Goal: Task Accomplishment & Management: Manage account settings

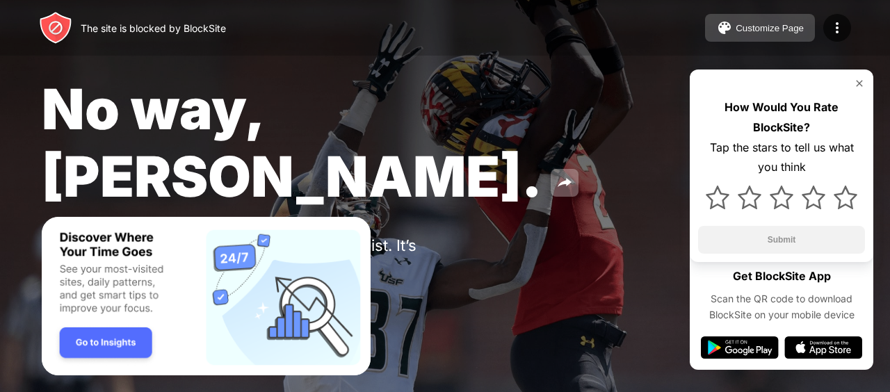
click at [742, 29] on div "Customize Page" at bounding box center [770, 28] width 68 height 10
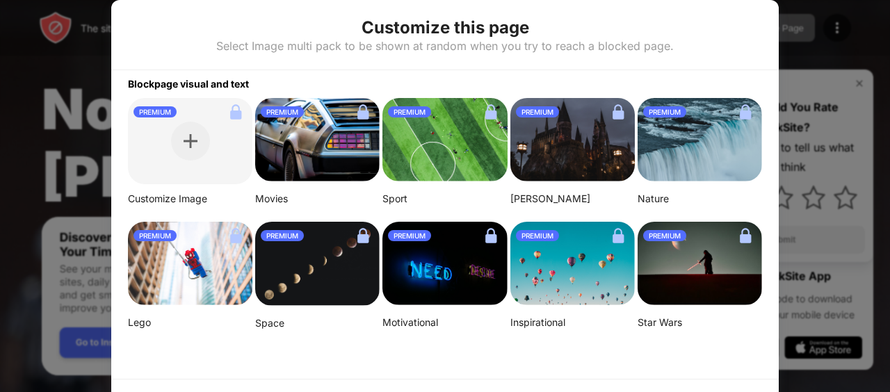
click at [848, 113] on div at bounding box center [445, 196] width 890 height 392
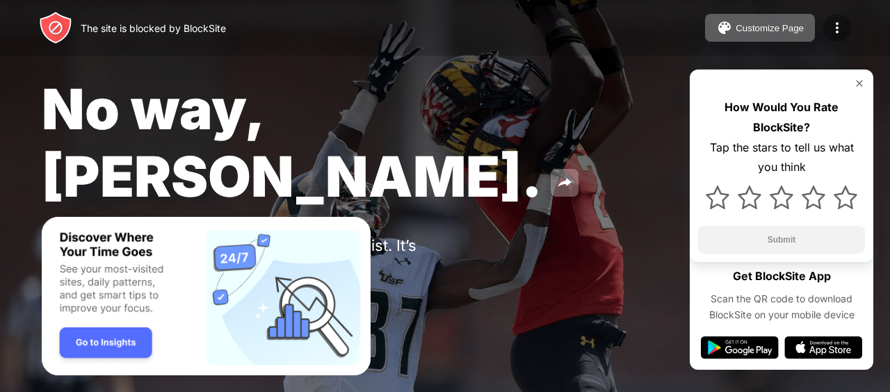
click at [839, 26] on img at bounding box center [837, 27] width 17 height 17
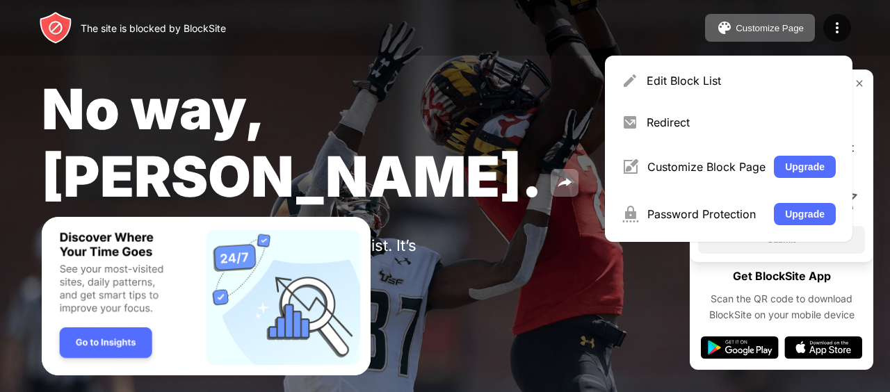
click at [675, 74] on div "Edit Block List" at bounding box center [741, 81] width 189 height 14
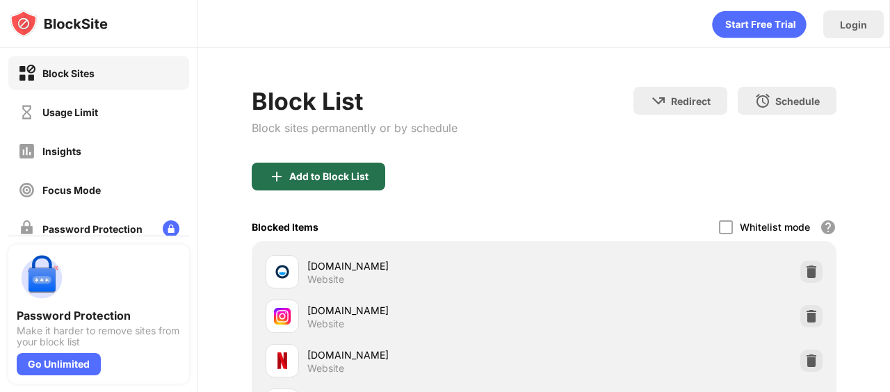
click at [319, 175] on div "Add to Block List" at bounding box center [328, 176] width 79 height 11
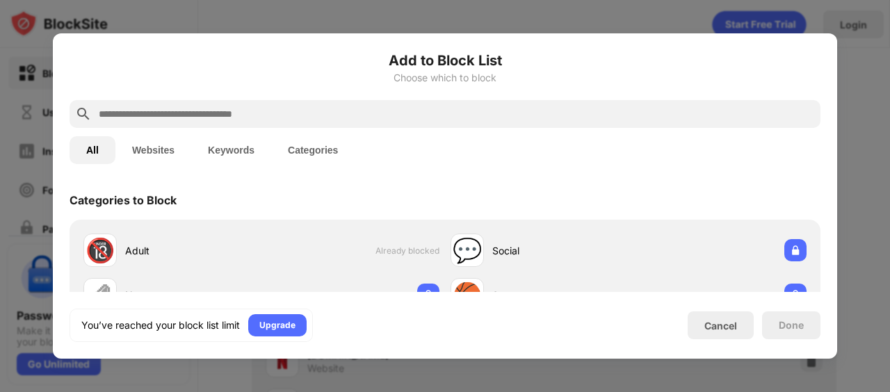
click at [383, 116] on input "text" at bounding box center [456, 114] width 718 height 17
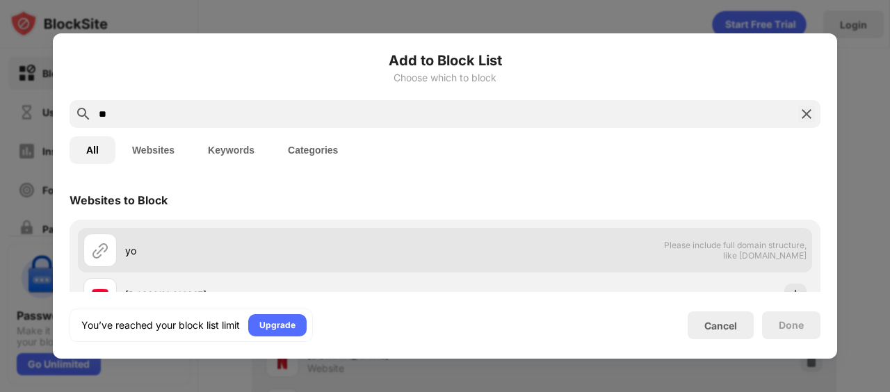
scroll to position [45, 0]
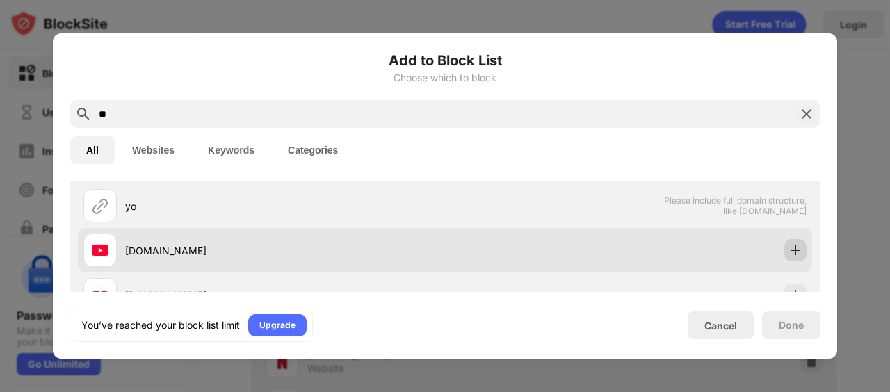
type input "**"
click at [796, 245] on img at bounding box center [796, 250] width 14 height 14
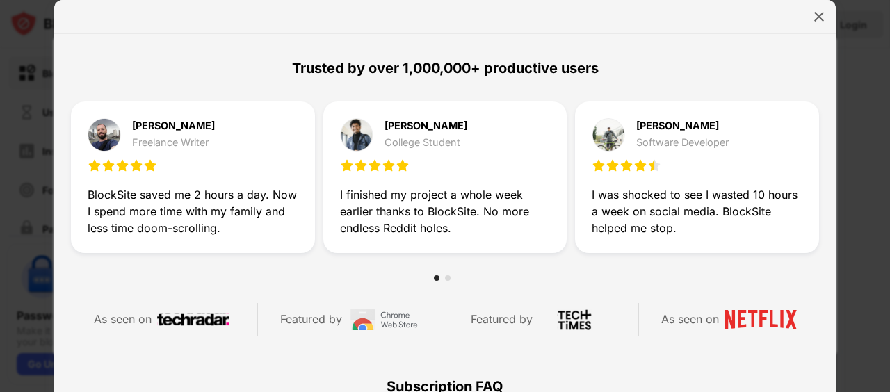
scroll to position [378, 0]
click at [451, 278] on div at bounding box center [445, 278] width 22 height 6
click at [448, 278] on div at bounding box center [448, 278] width 6 height 6
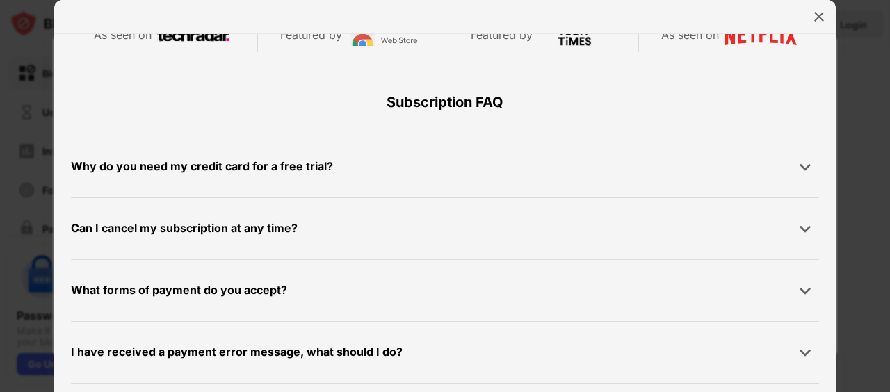
scroll to position [0, 0]
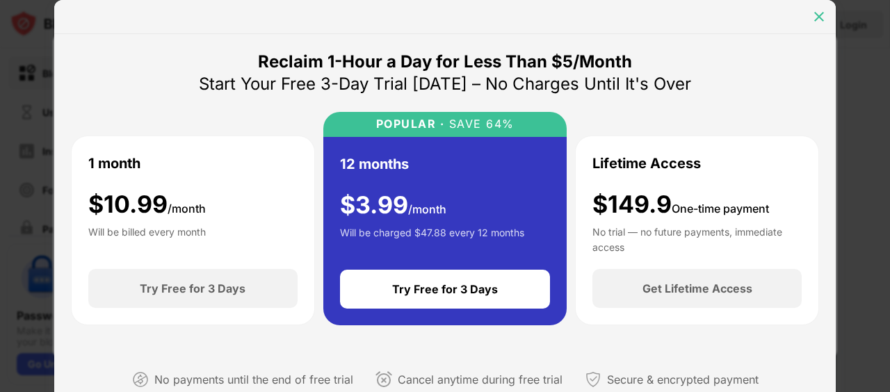
click at [819, 13] on img at bounding box center [819, 17] width 14 height 14
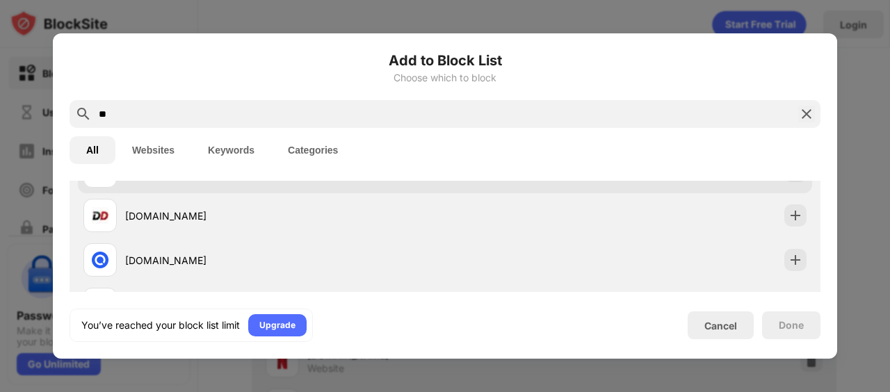
scroll to position [138, 0]
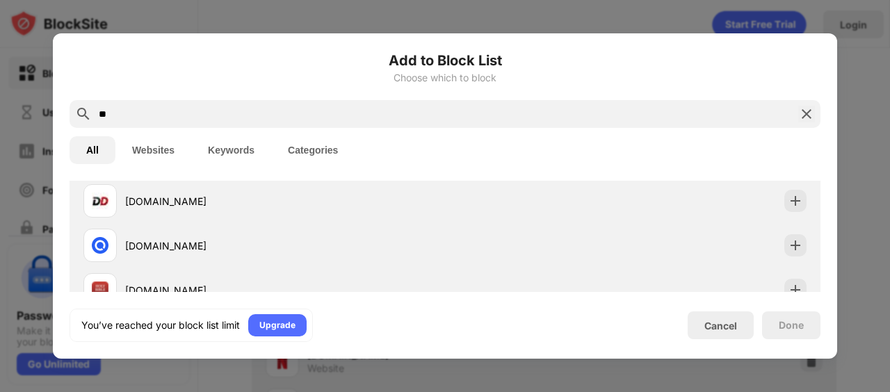
click at [812, 116] on img at bounding box center [806, 114] width 17 height 17
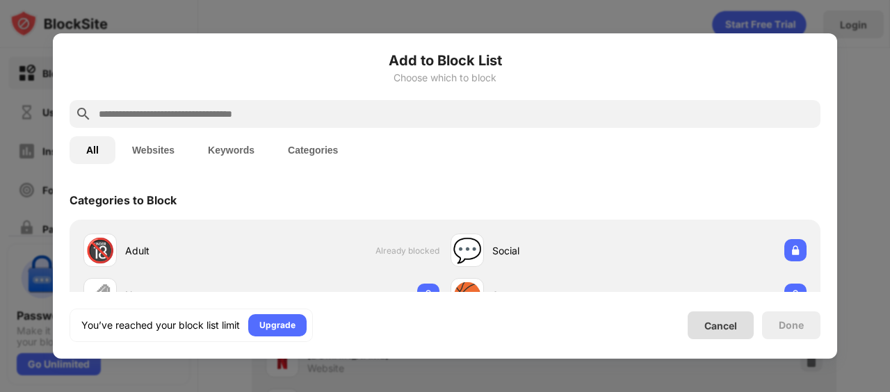
click at [734, 332] on div "Cancel" at bounding box center [721, 326] width 66 height 28
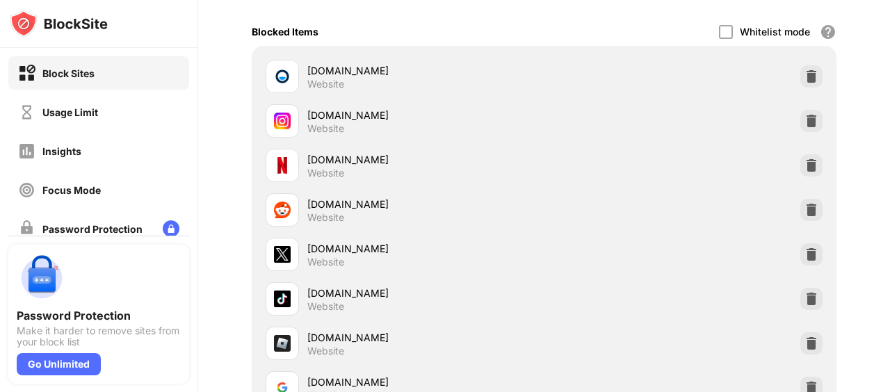
scroll to position [198, 0]
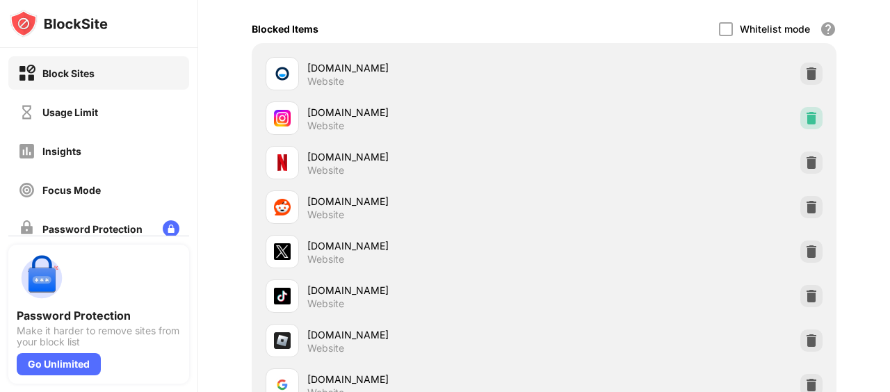
click at [814, 121] on img at bounding box center [812, 118] width 14 height 14
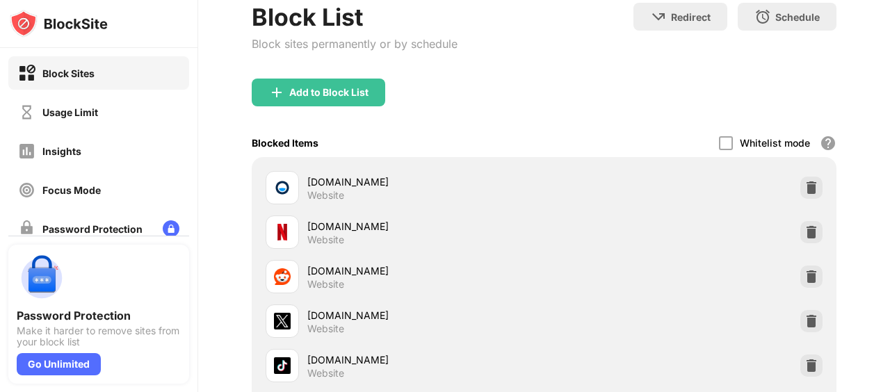
scroll to position [84, 0]
click at [321, 95] on div "Add to Block List" at bounding box center [328, 92] width 79 height 11
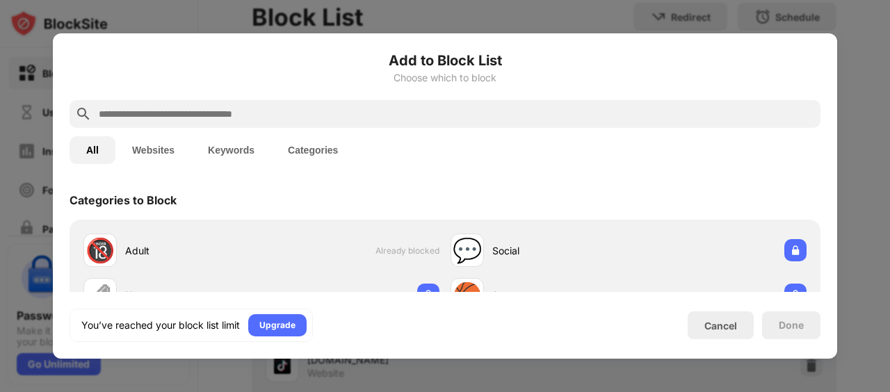
click at [323, 104] on div at bounding box center [445, 114] width 751 height 28
click at [323, 110] on input "text" at bounding box center [456, 114] width 718 height 17
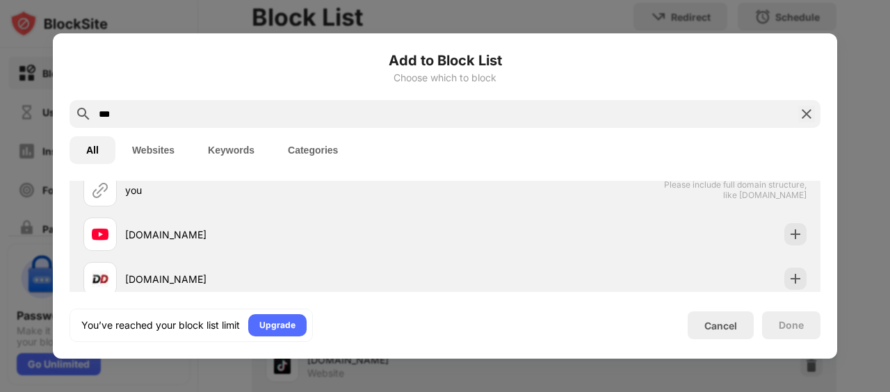
scroll to position [60, 0]
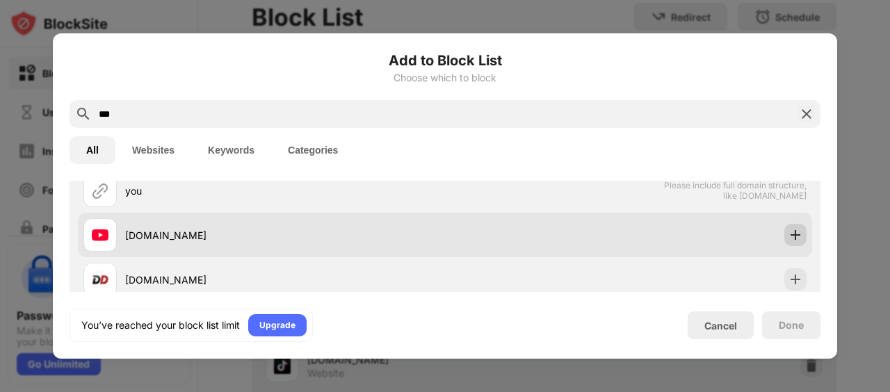
type input "***"
click at [795, 234] on img at bounding box center [796, 235] width 14 height 14
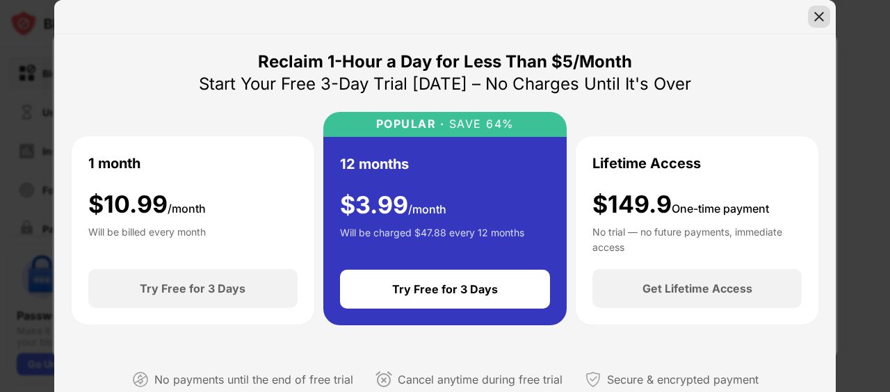
click at [817, 17] on img at bounding box center [819, 17] width 14 height 14
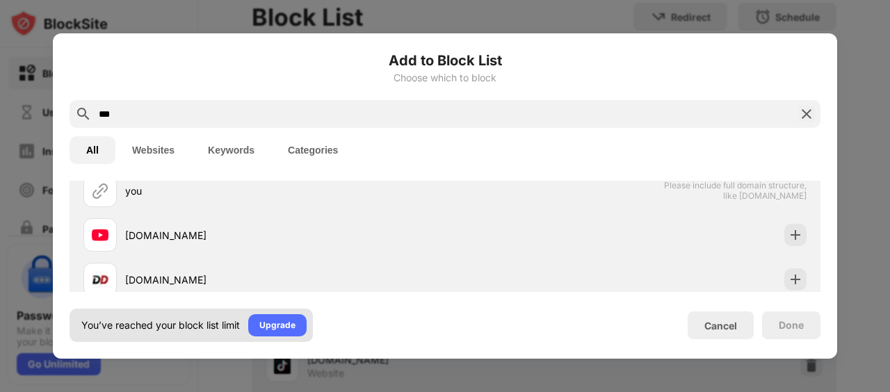
click at [136, 332] on div "You’ve reached your block list limit Upgrade" at bounding box center [191, 325] width 243 height 33
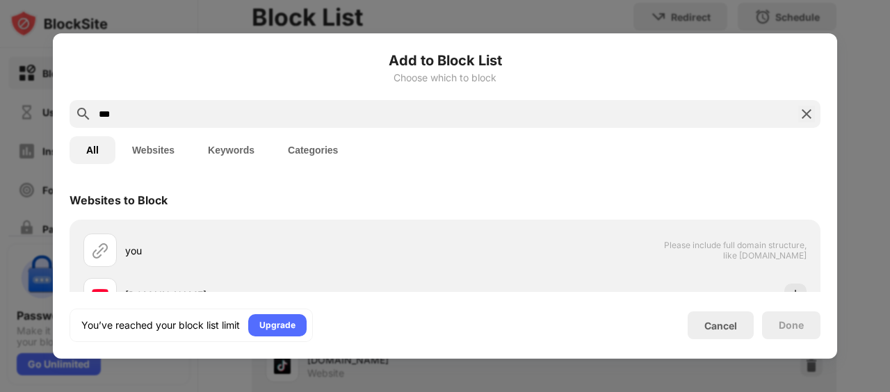
click at [809, 113] on img at bounding box center [806, 114] width 17 height 17
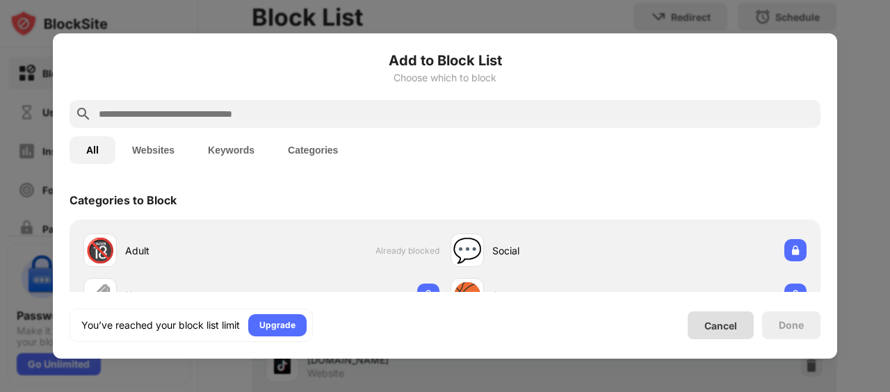
click at [723, 329] on div "Cancel" at bounding box center [721, 326] width 33 height 12
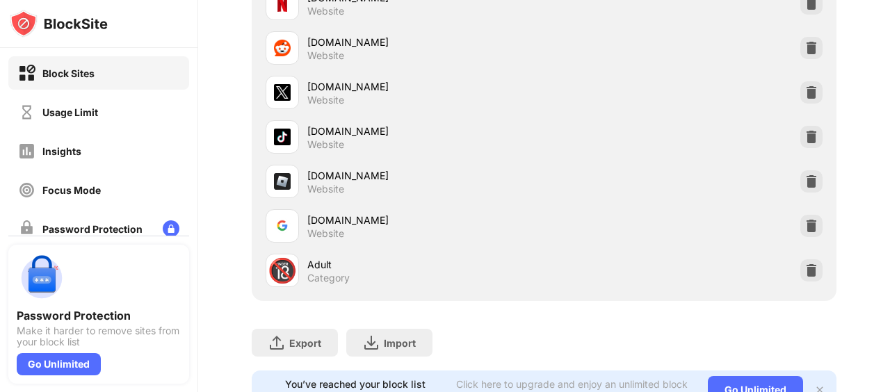
scroll to position [369, 0]
